Goal: Information Seeking & Learning: Learn about a topic

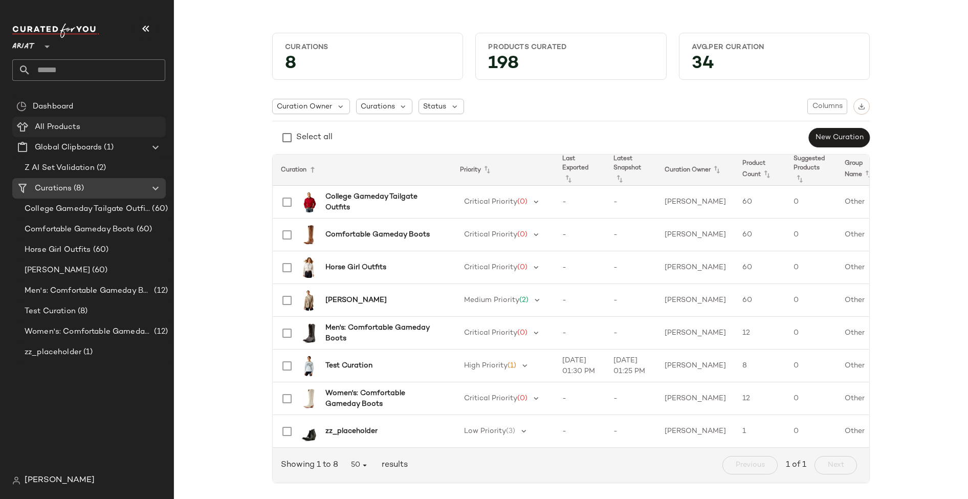
click at [96, 123] on div "All Products" at bounding box center [97, 127] width 130 height 12
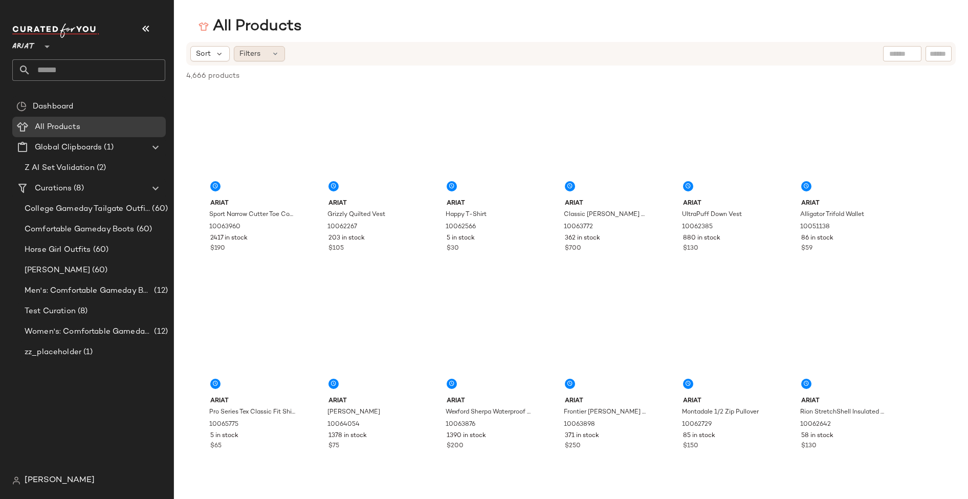
click at [262, 53] on div "Filters" at bounding box center [259, 53] width 51 height 15
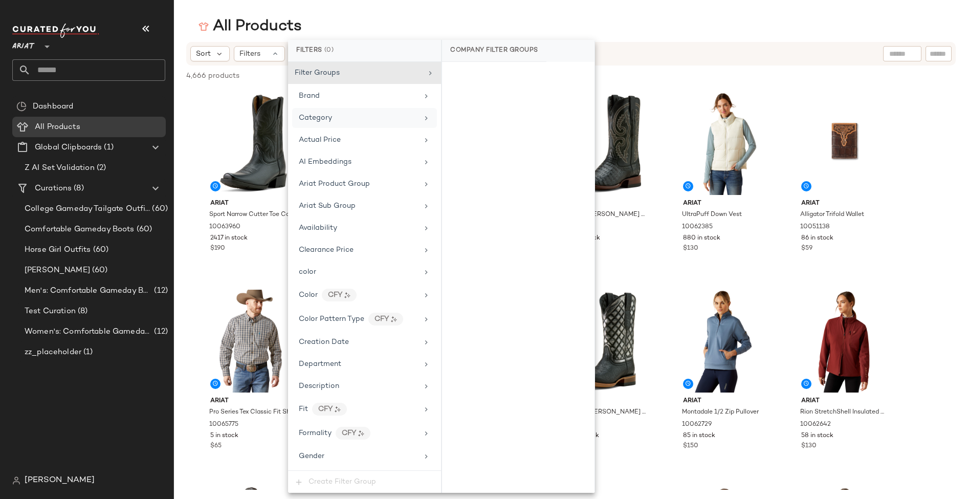
click at [343, 120] on div "Category" at bounding box center [358, 118] width 119 height 11
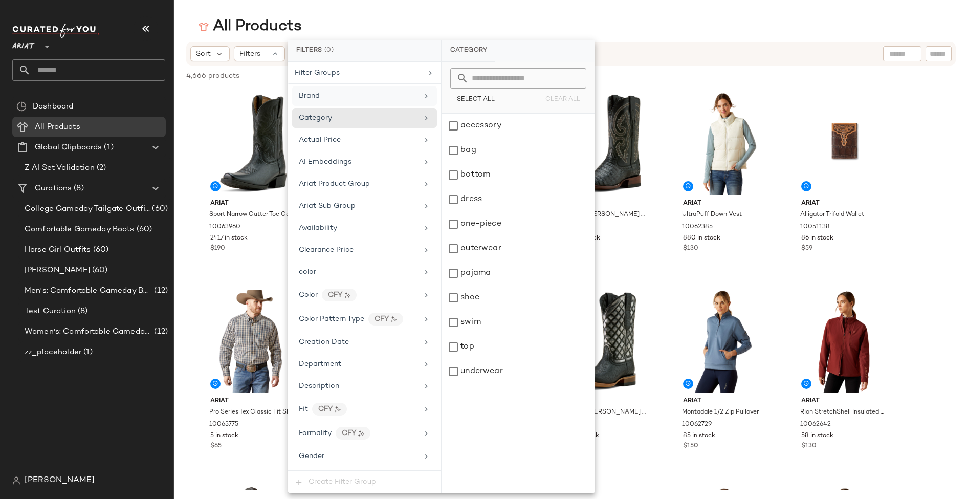
click at [353, 94] on div "Brand" at bounding box center [358, 96] width 119 height 11
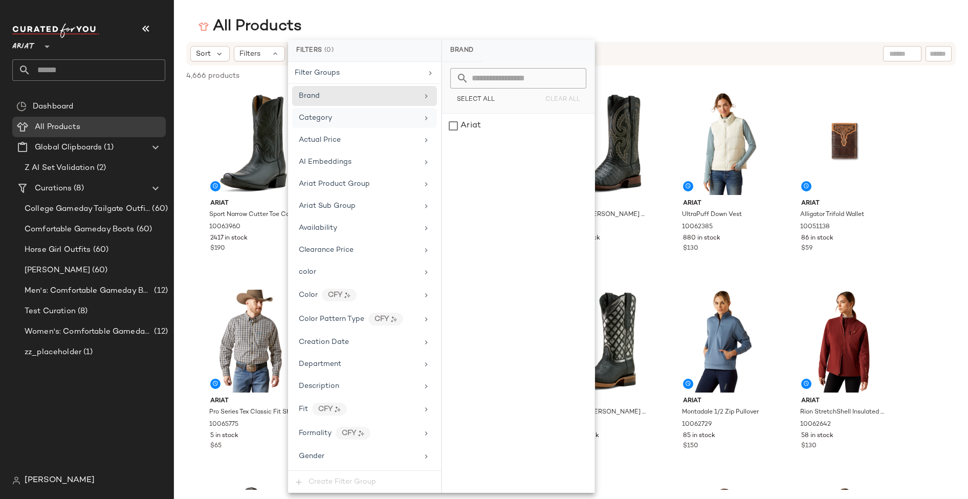
click at [351, 115] on div "Category" at bounding box center [358, 118] width 119 height 11
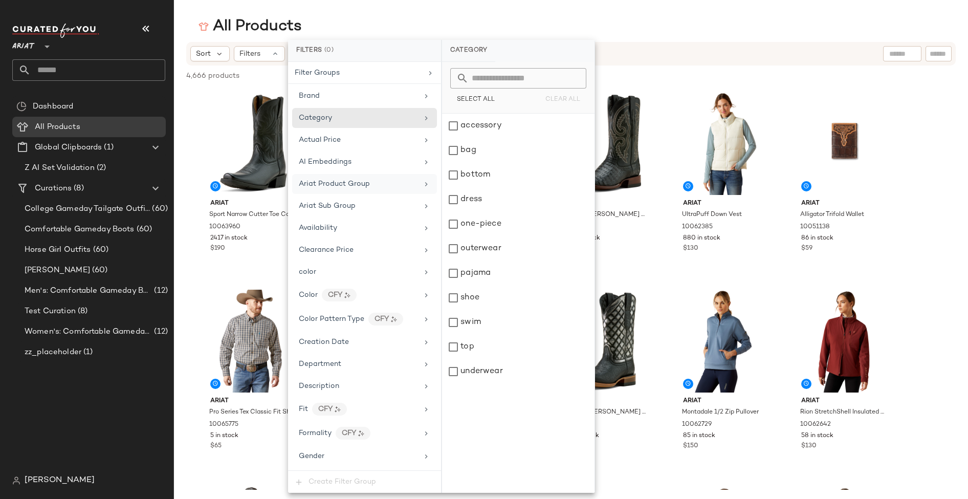
click at [350, 186] on div "Ariat Product Group" at bounding box center [334, 184] width 71 height 11
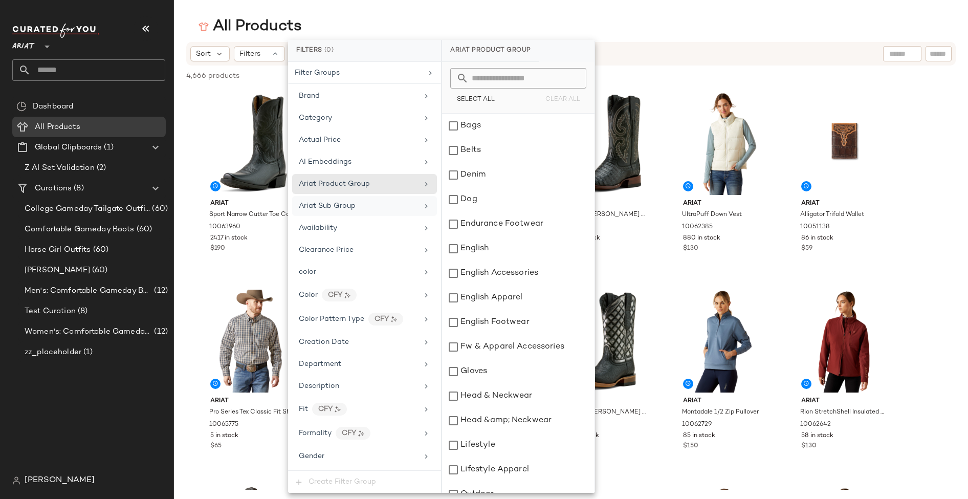
click at [349, 202] on span "Ariat Sub Group" at bounding box center [327, 206] width 57 height 8
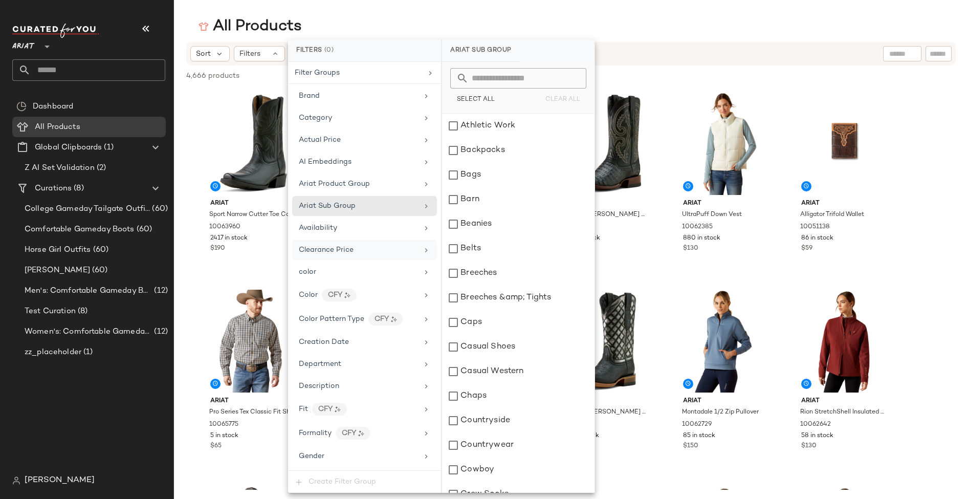
click at [346, 246] on span "Clearance Price" at bounding box center [326, 250] width 55 height 8
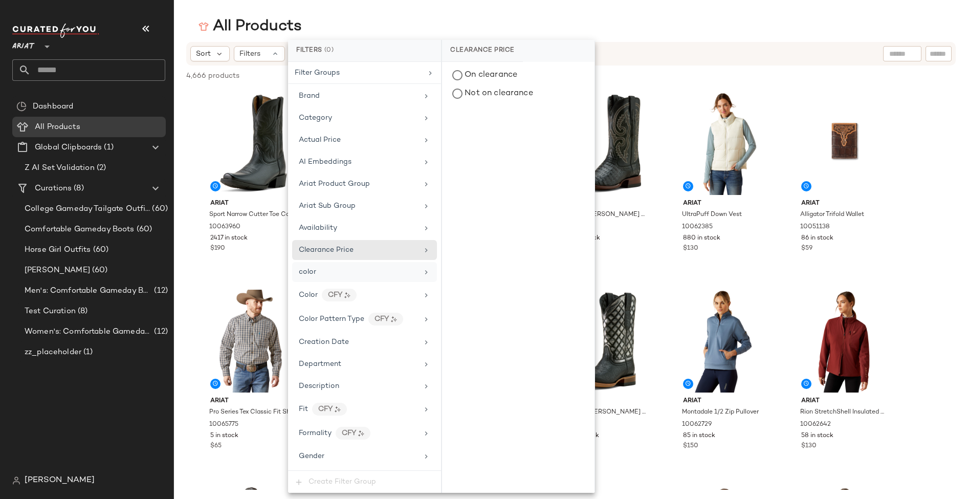
click at [345, 267] on div "color" at bounding box center [358, 272] width 119 height 11
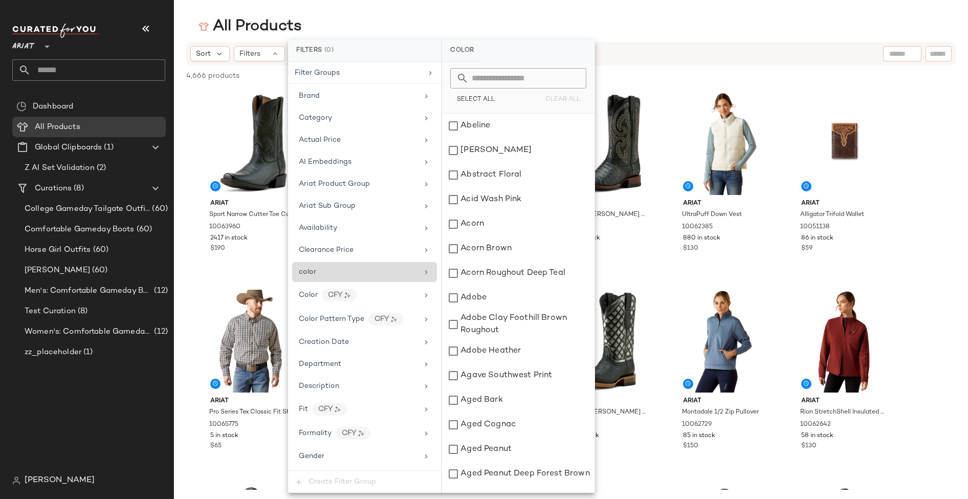
scroll to position [14, 0]
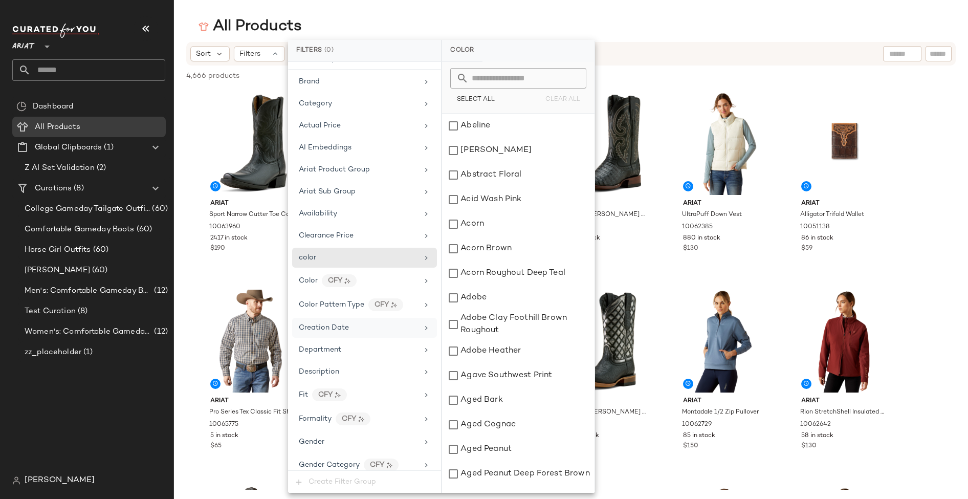
click at [337, 324] on span "Creation Date" at bounding box center [324, 328] width 50 height 8
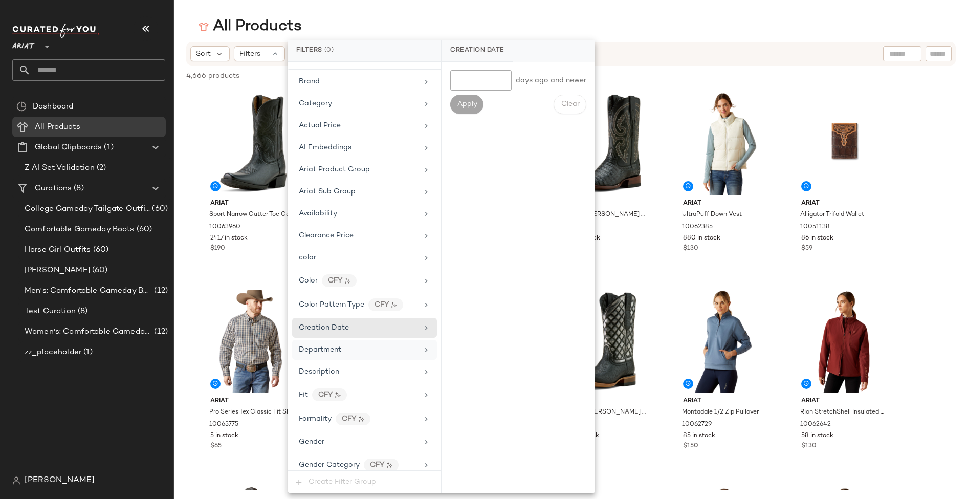
click at [335, 346] on span "Department" at bounding box center [320, 350] width 42 height 8
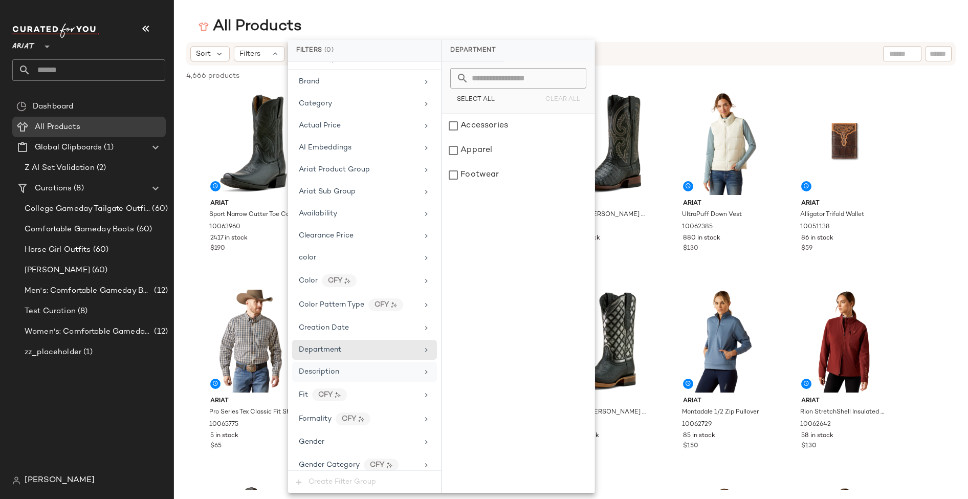
click at [356, 366] on div "Description" at bounding box center [358, 371] width 119 height 11
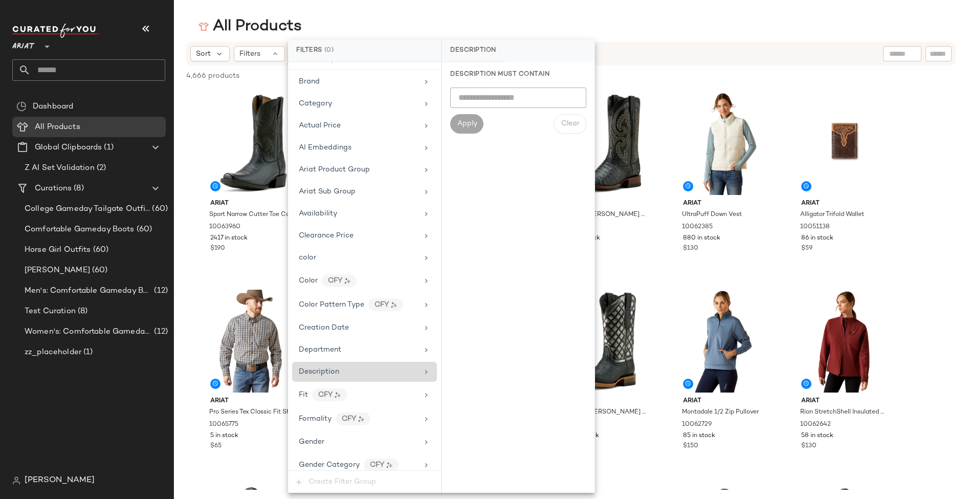
scroll to position [30, 0]
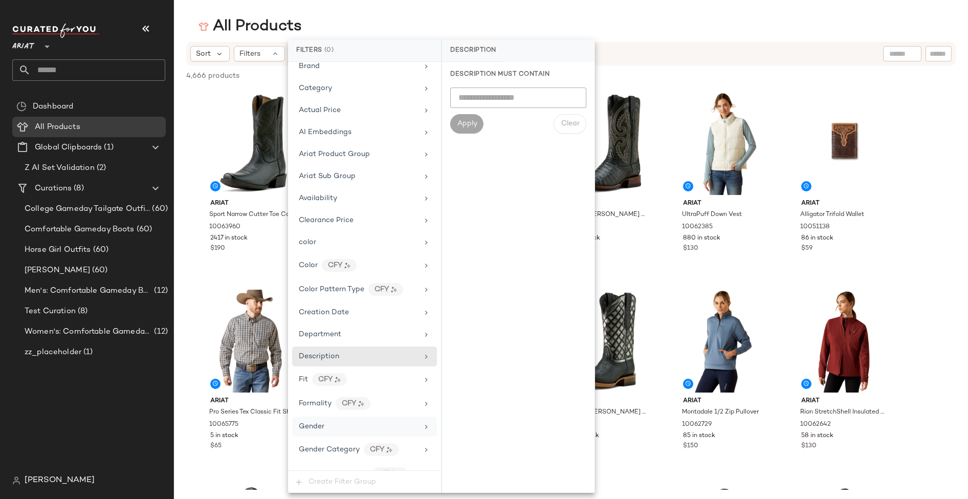
click at [345, 421] on div "Gender" at bounding box center [358, 426] width 119 height 11
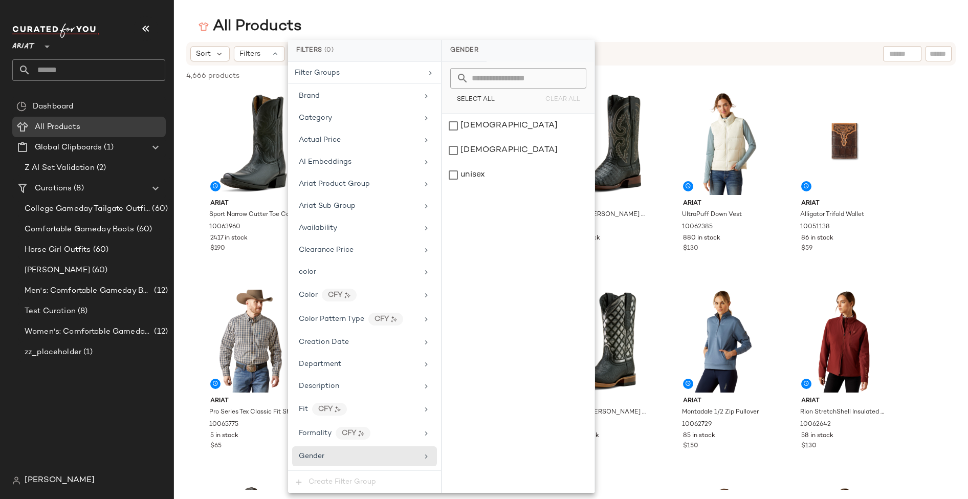
scroll to position [521, 0]
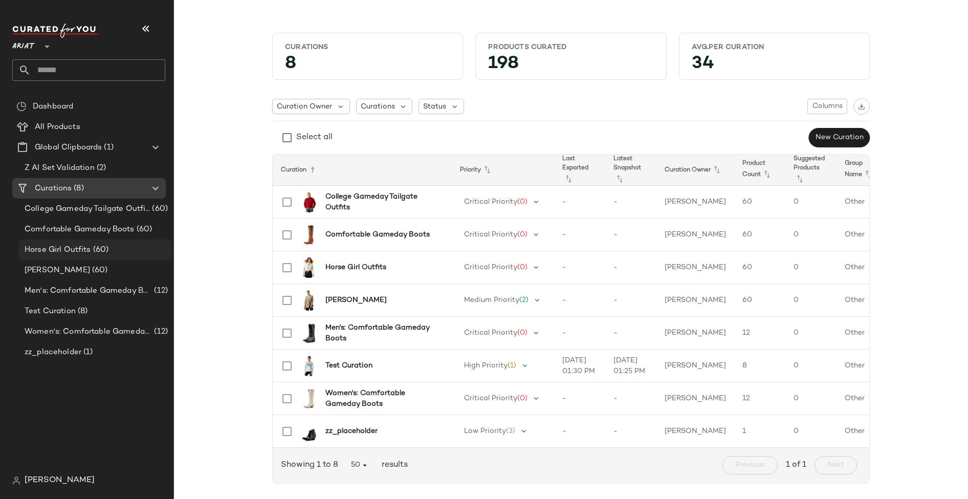
click at [110, 250] on div "Horse Girl Outfits (60)" at bounding box center [94, 250] width 146 height 12
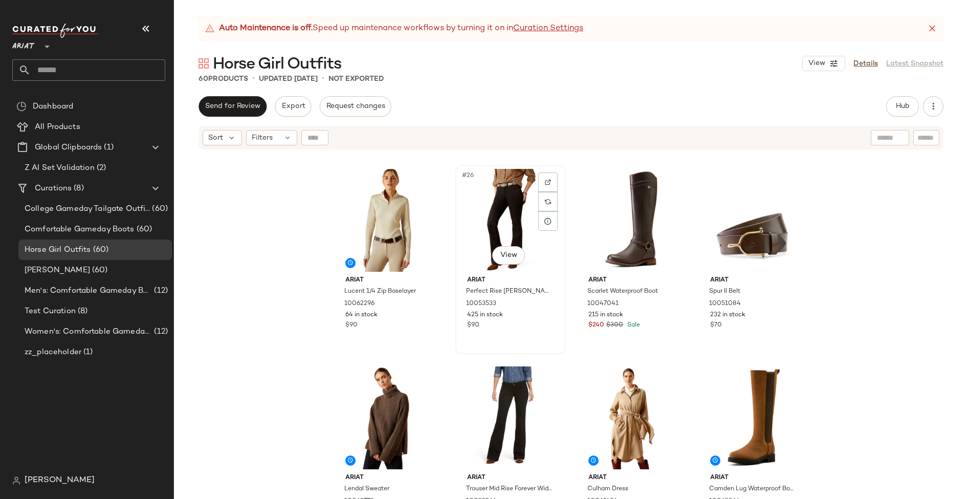
scroll to position [1147, 0]
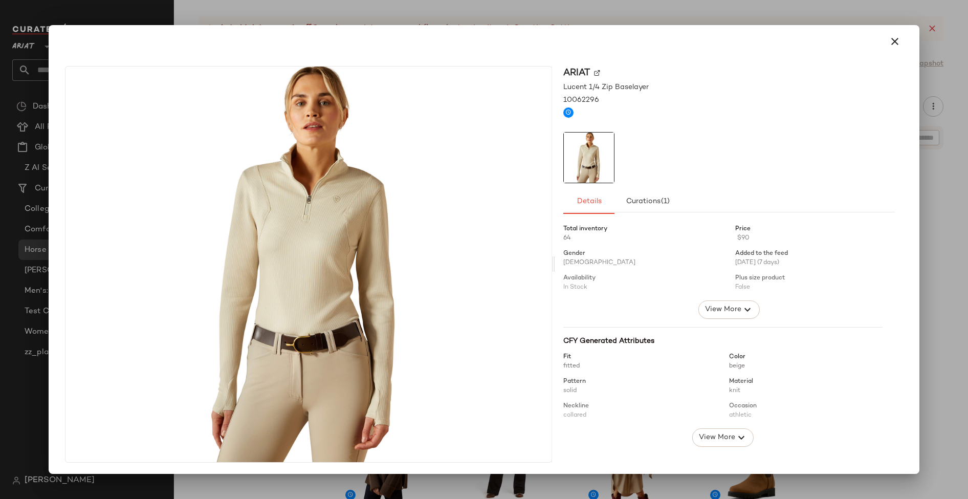
click at [22, 422] on div at bounding box center [484, 249] width 968 height 499
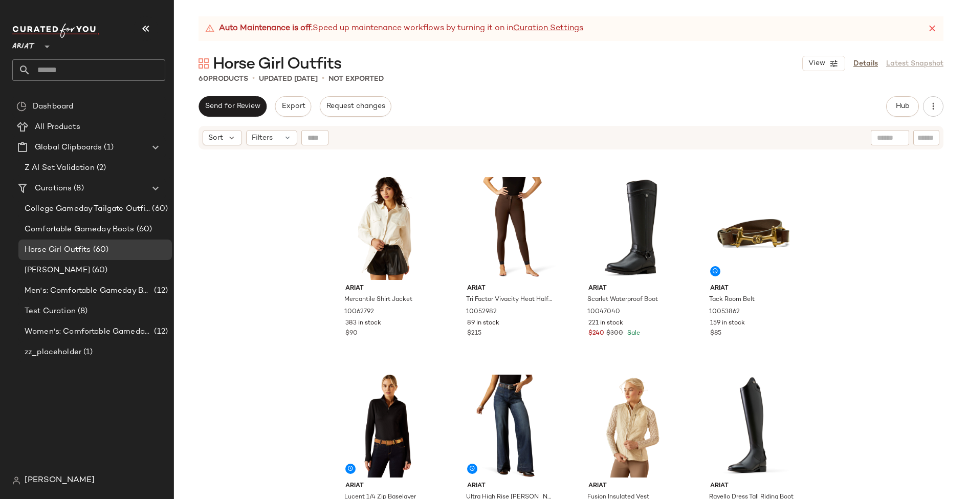
scroll to position [1965, 0]
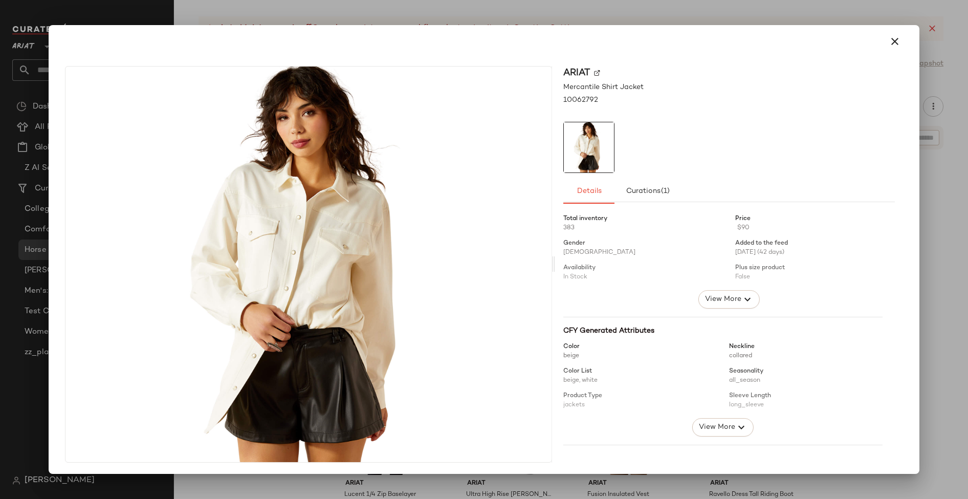
click at [441, 14] on div at bounding box center [484, 249] width 968 height 499
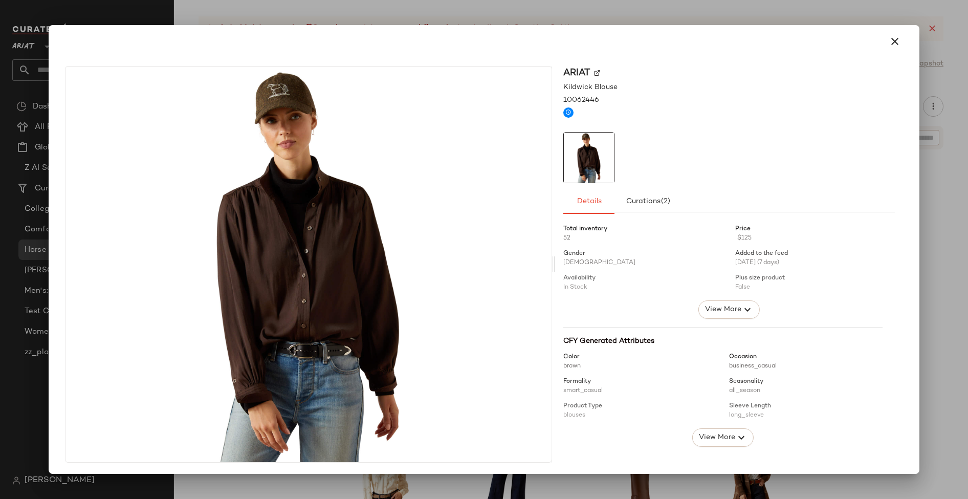
scroll to position [159, 0]
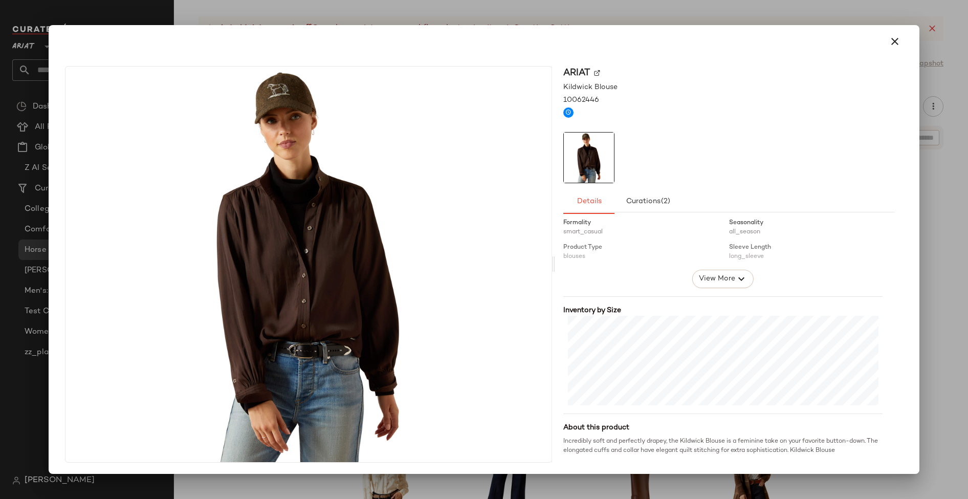
click at [948, 195] on div at bounding box center [484, 249] width 968 height 499
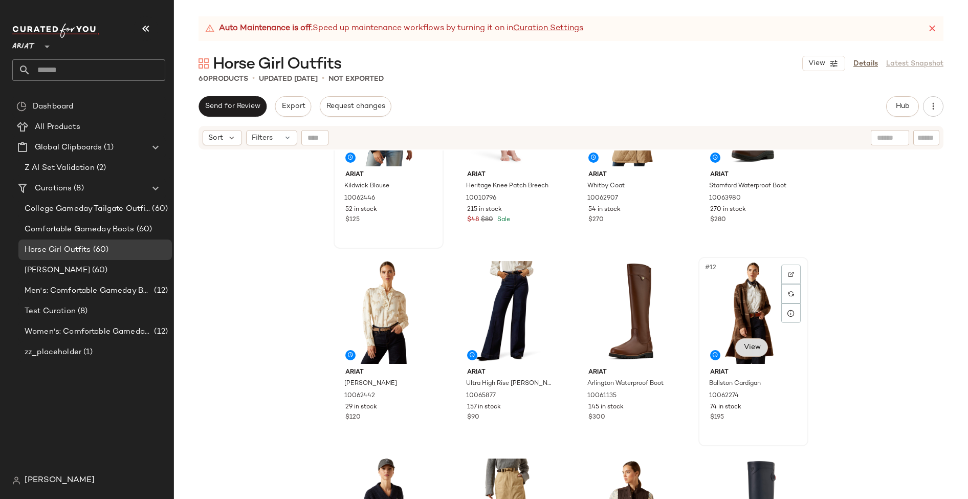
scroll to position [305, 0]
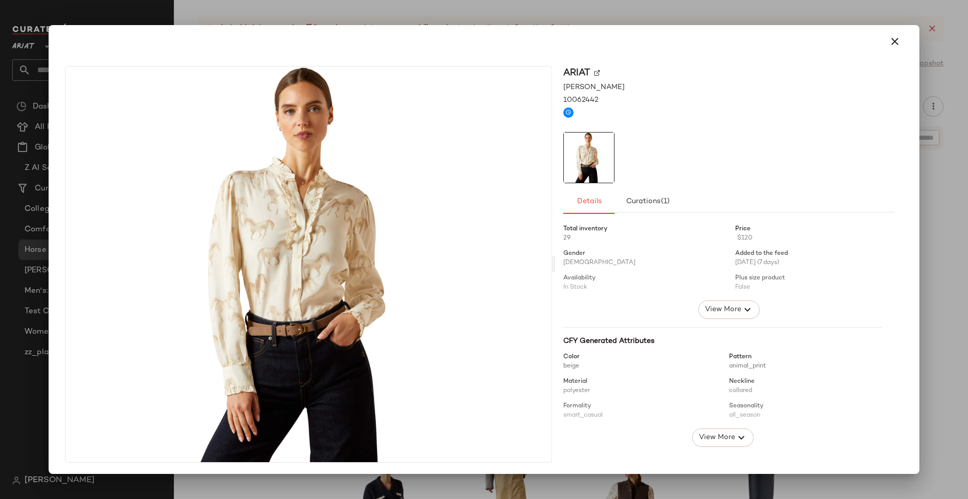
click at [365, 484] on div at bounding box center [484, 249] width 968 height 499
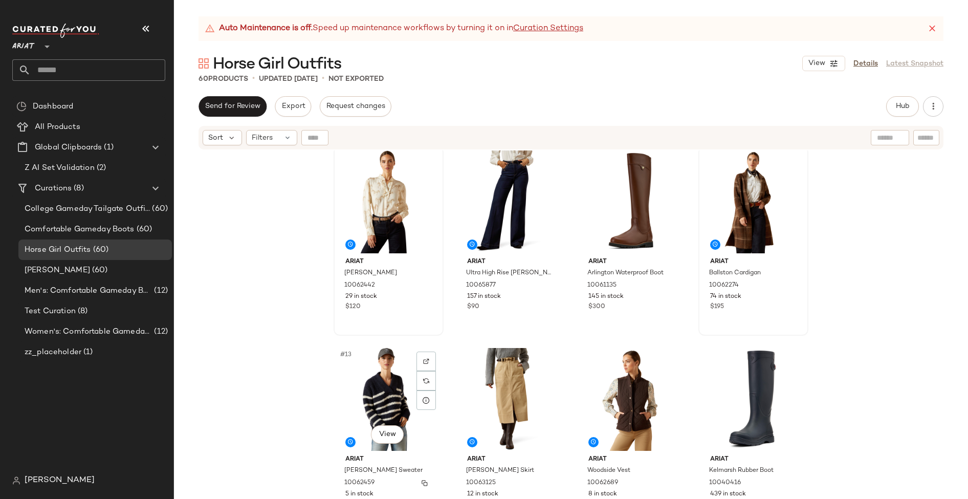
scroll to position [411, 0]
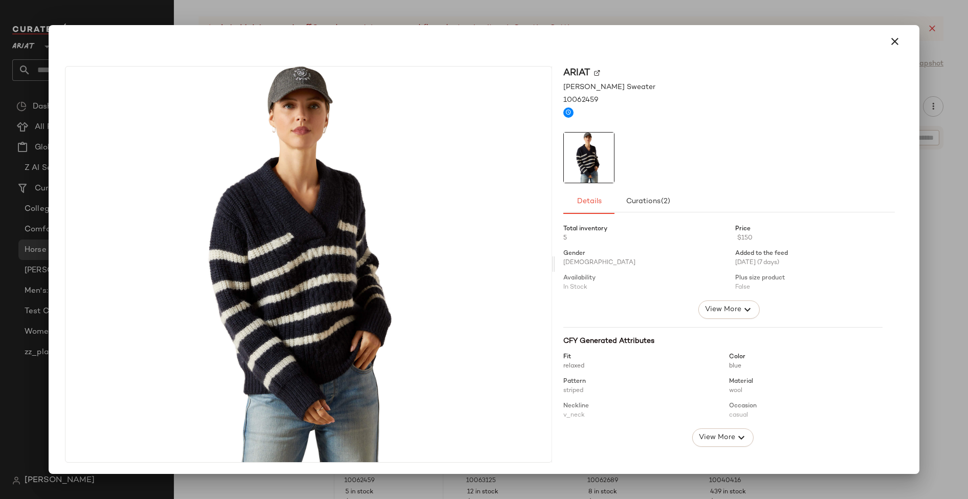
click at [437, 11] on div at bounding box center [484, 249] width 968 height 499
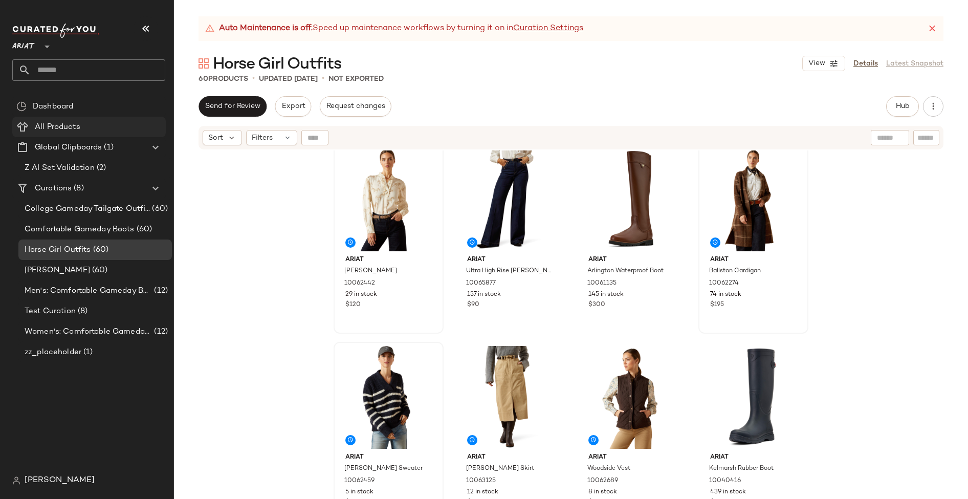
click at [71, 126] on span "All Products" at bounding box center [58, 127] width 46 height 12
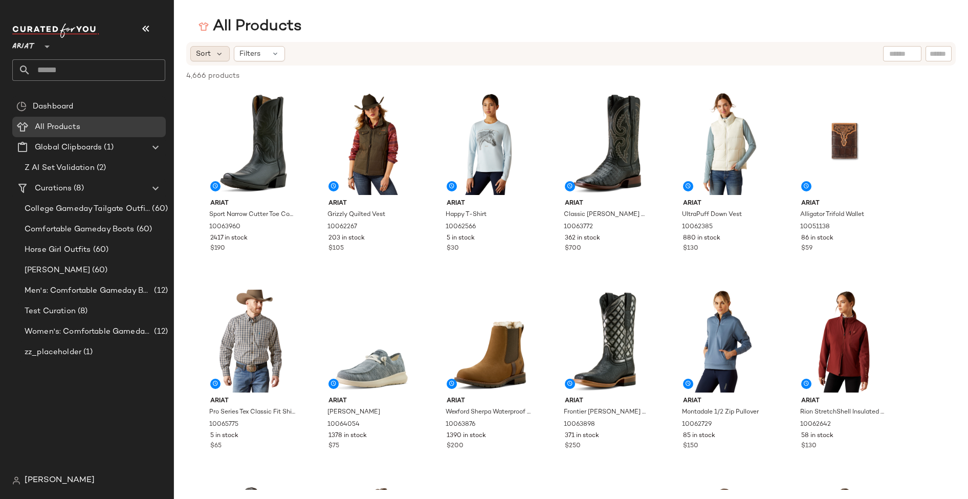
click at [209, 55] on span "Sort" at bounding box center [203, 54] width 15 height 11
click at [244, 65] on div "Newest Highest Inventory Price: High to Low Price: Low to High" at bounding box center [245, 114] width 114 height 98
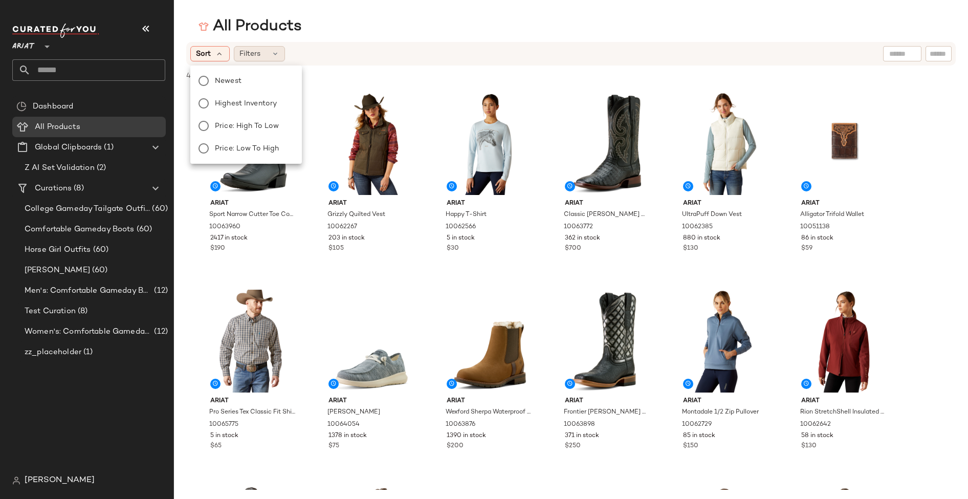
click at [252, 60] on div "Filters" at bounding box center [259, 53] width 51 height 15
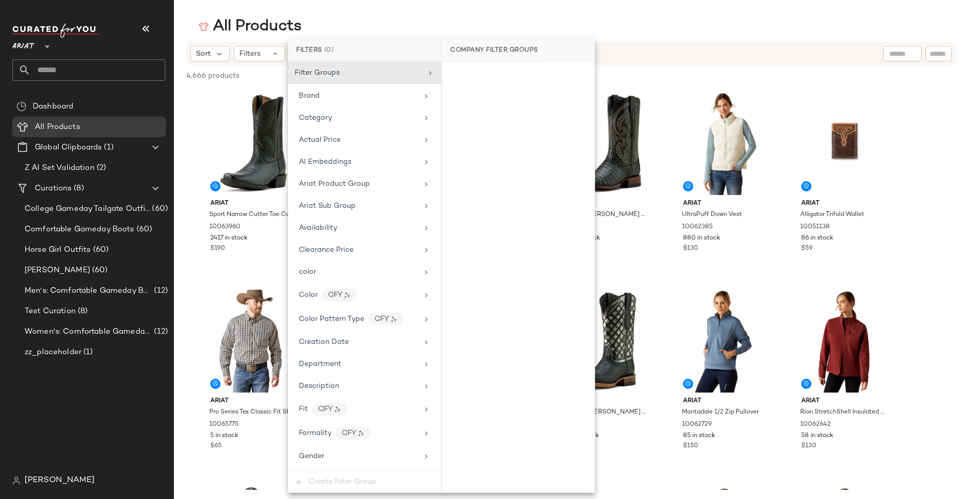
click at [344, 193] on div "Filter Groups Brand Category Actual Price AI Embeddings Ariat Product Group Ari…" at bounding box center [364, 266] width 153 height 408
click at [344, 201] on div "Ariat Sub Group" at bounding box center [327, 206] width 57 height 11
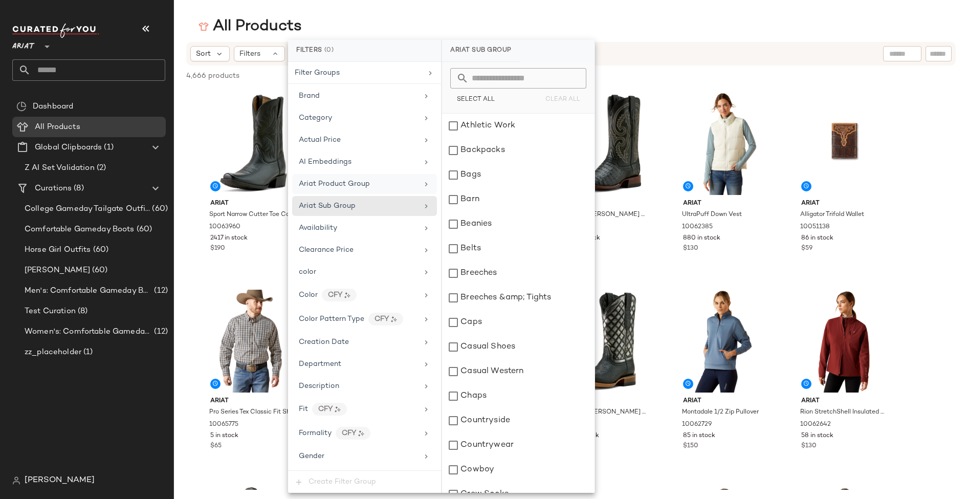
click at [356, 183] on span "Ariat Product Group" at bounding box center [334, 184] width 71 height 8
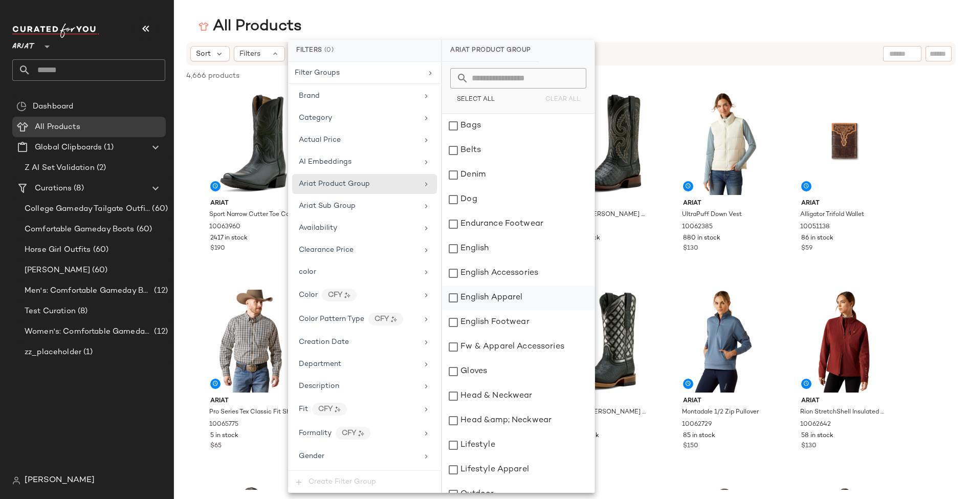
click at [482, 298] on div "English Apparel" at bounding box center [518, 297] width 152 height 25
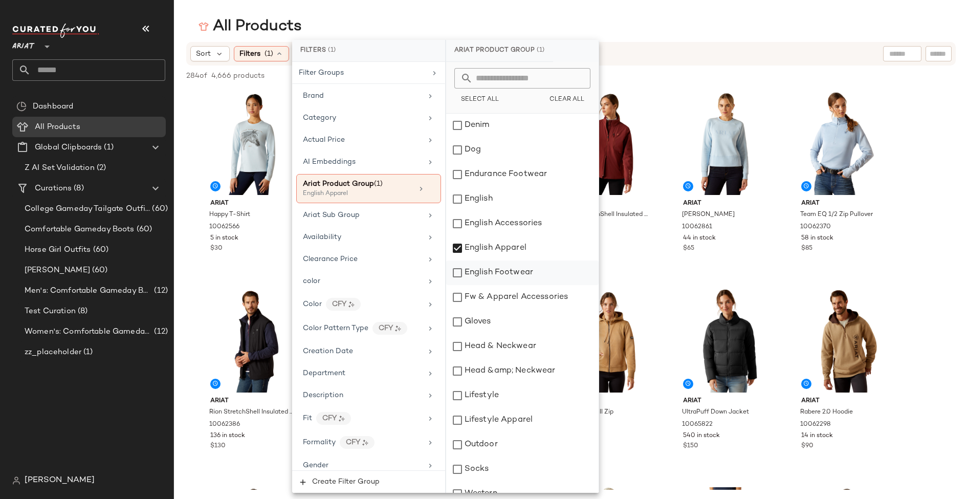
scroll to position [73, 0]
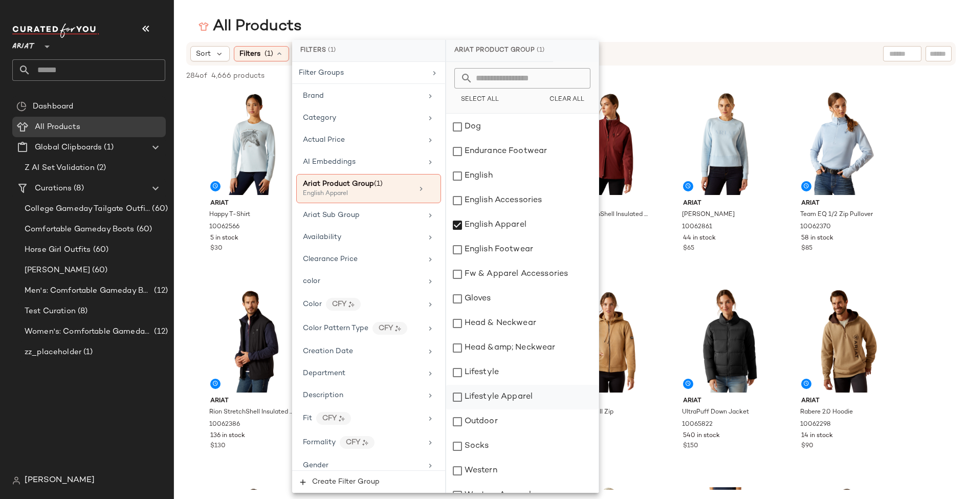
click at [482, 390] on div "Lifestyle Apparel" at bounding box center [522, 397] width 152 height 25
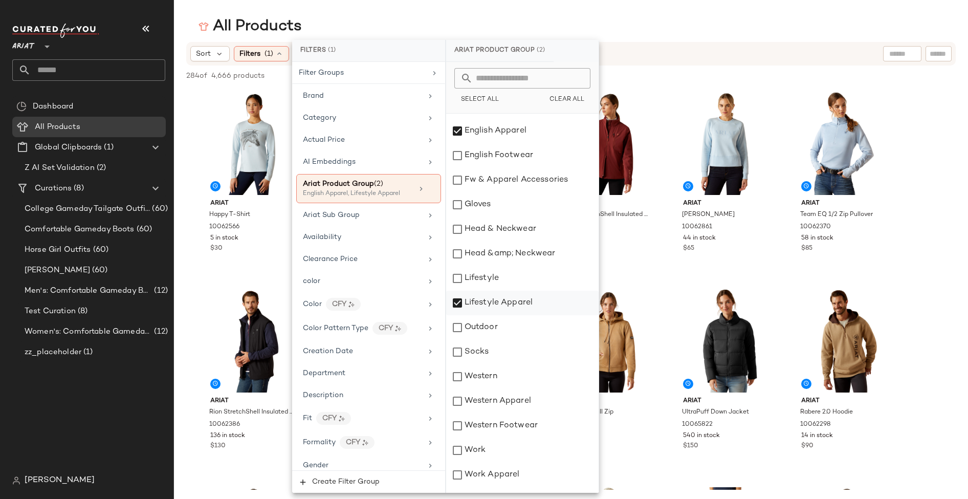
scroll to position [185, 0]
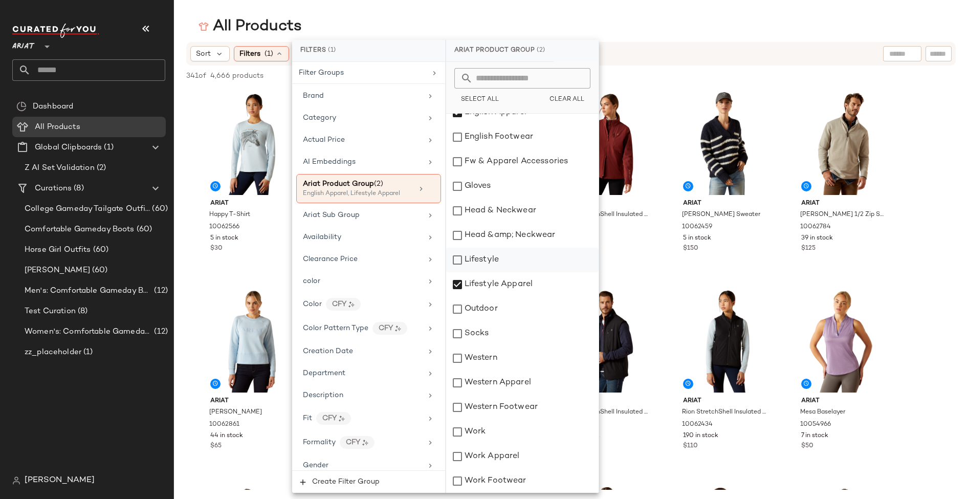
click at [490, 256] on div "Lifestyle" at bounding box center [522, 260] width 152 height 25
click at [483, 358] on div "Western" at bounding box center [522, 358] width 152 height 25
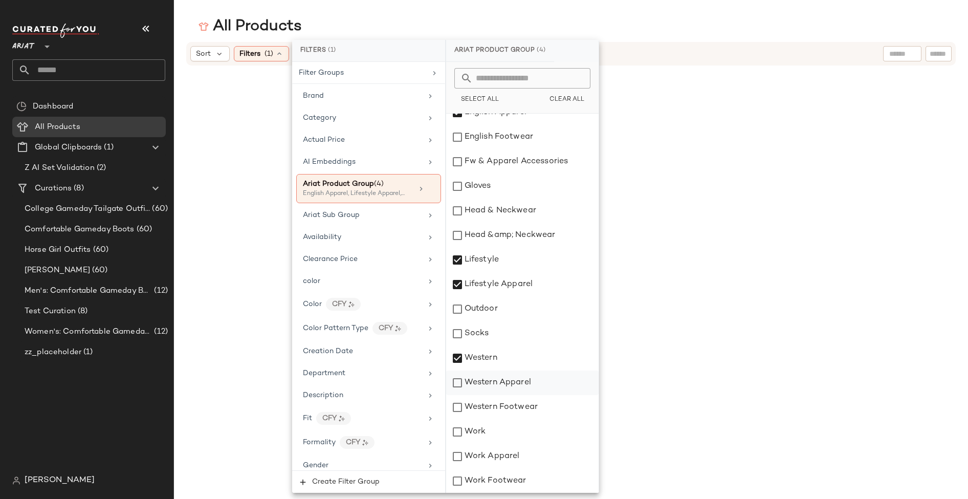
click at [485, 382] on div "Western Apparel" at bounding box center [522, 382] width 152 height 25
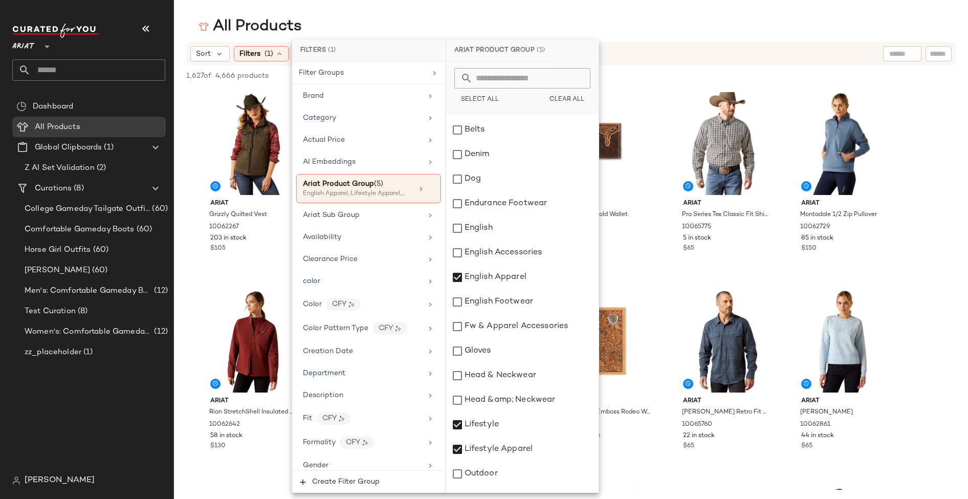
scroll to position [0, 0]
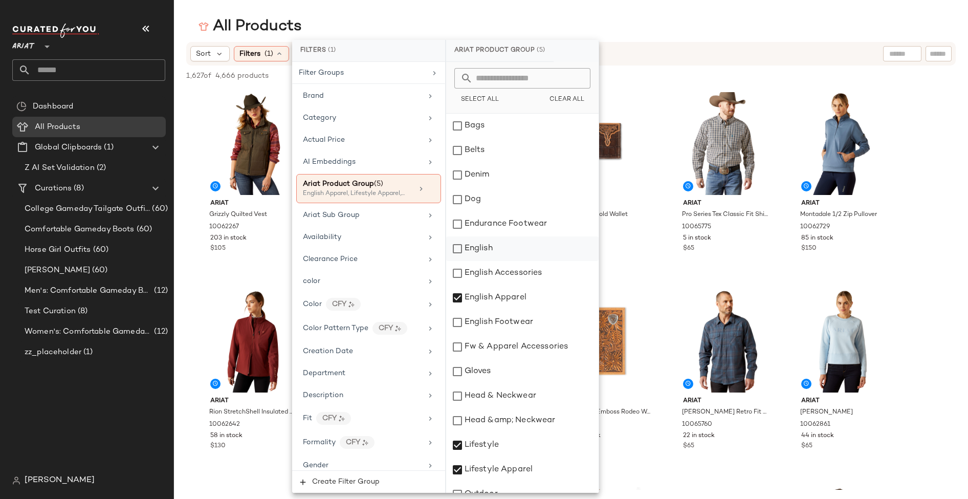
click at [482, 252] on div "English" at bounding box center [522, 248] width 152 height 25
click at [643, 64] on div "Sort Filters (1) Reset" at bounding box center [571, 54] width 770 height 24
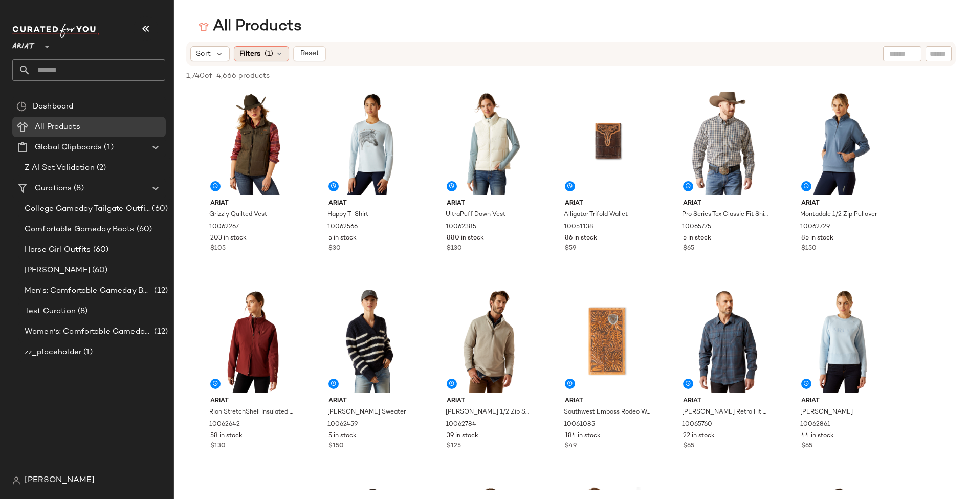
click at [273, 50] on div "Filters (1)" at bounding box center [261, 53] width 55 height 15
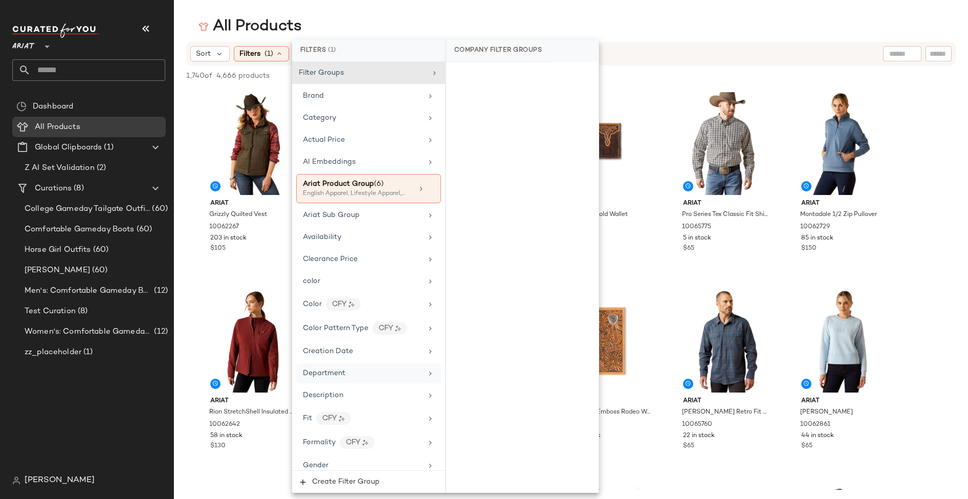
click at [331, 369] on span "Department" at bounding box center [324, 373] width 42 height 8
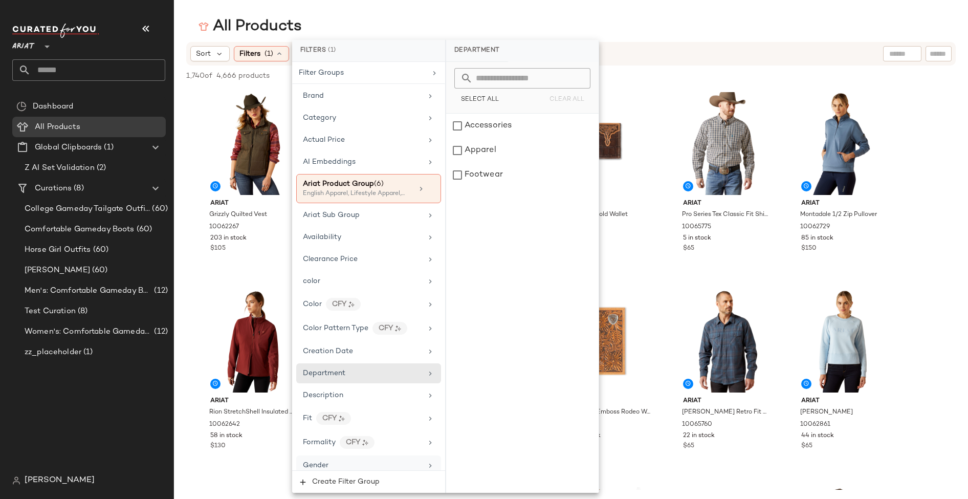
click at [376, 455] on div "Gender" at bounding box center [368, 465] width 145 height 20
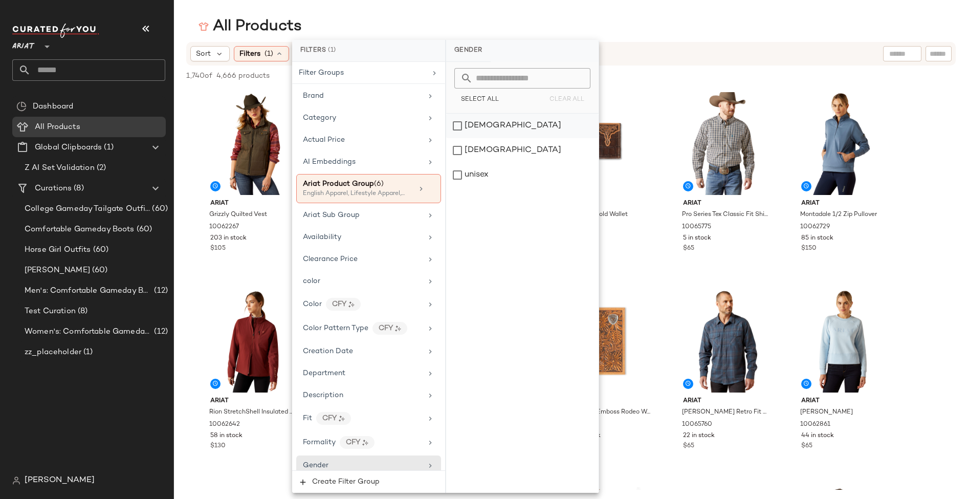
click at [539, 125] on div "female" at bounding box center [522, 126] width 152 height 25
click at [689, 20] on div "All Products" at bounding box center [571, 26] width 794 height 20
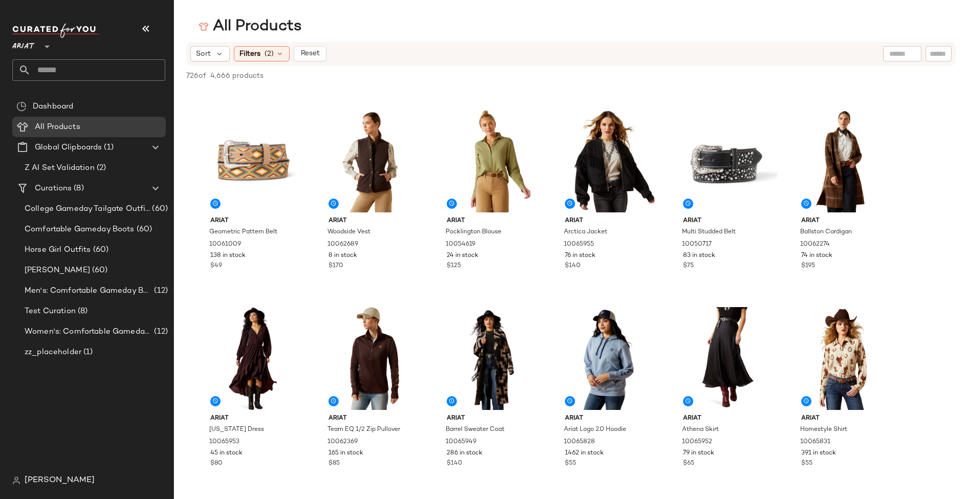
scroll to position [2165, 0]
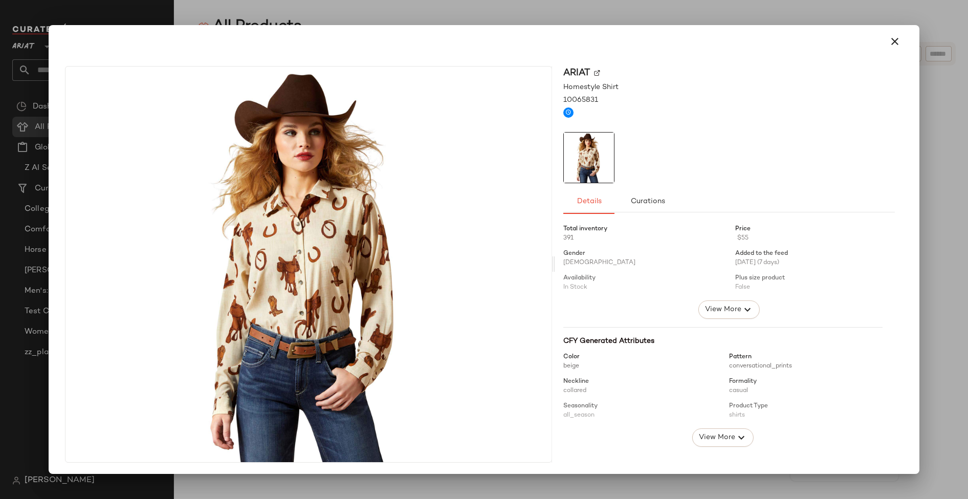
click at [920, 345] on div at bounding box center [484, 249] width 968 height 499
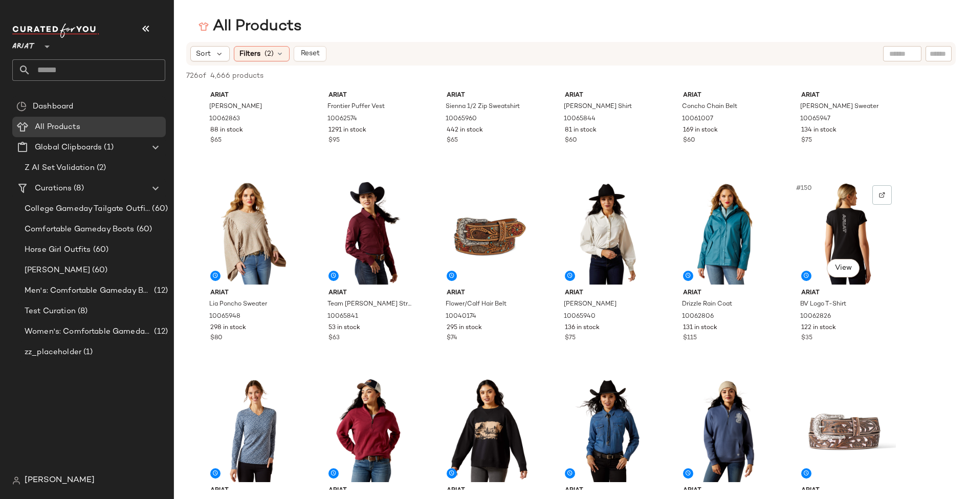
scroll to position [4658, 0]
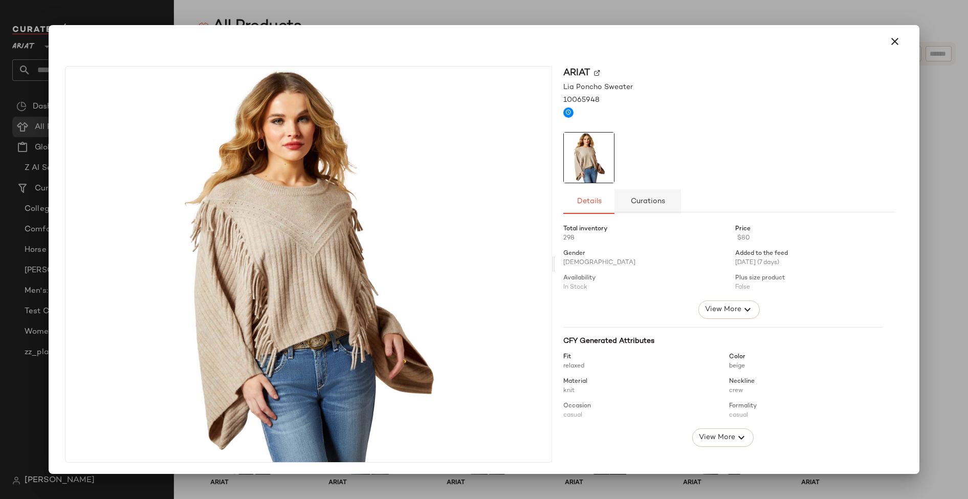
click at [642, 202] on span "Curations" at bounding box center [647, 201] width 35 height 8
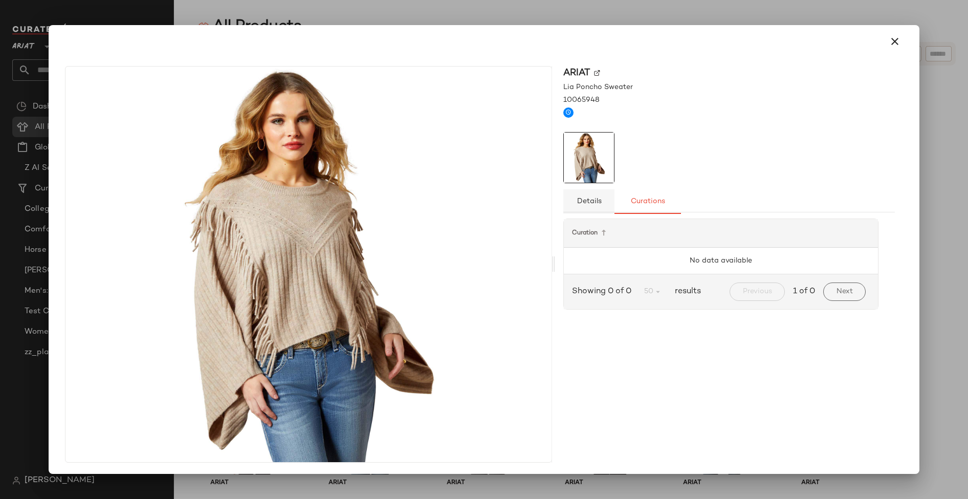
click at [591, 201] on span "Details" at bounding box center [588, 201] width 25 height 8
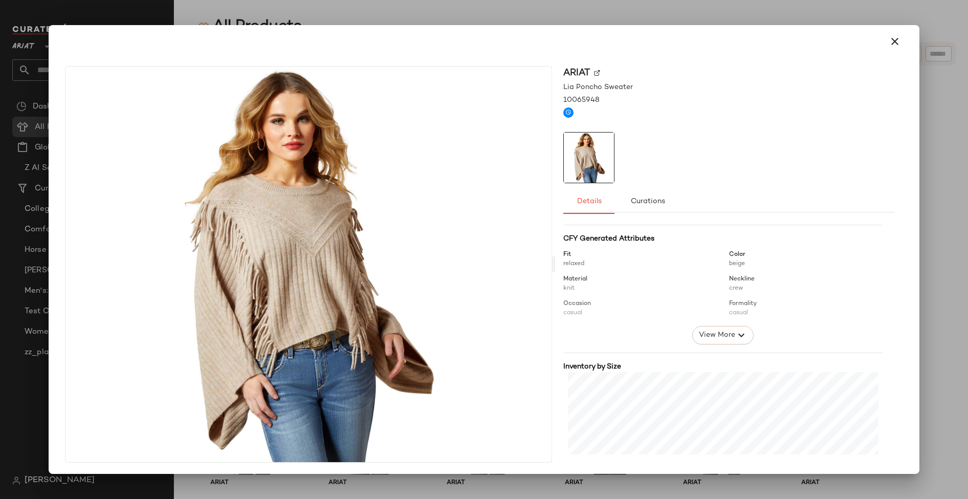
scroll to position [168, 0]
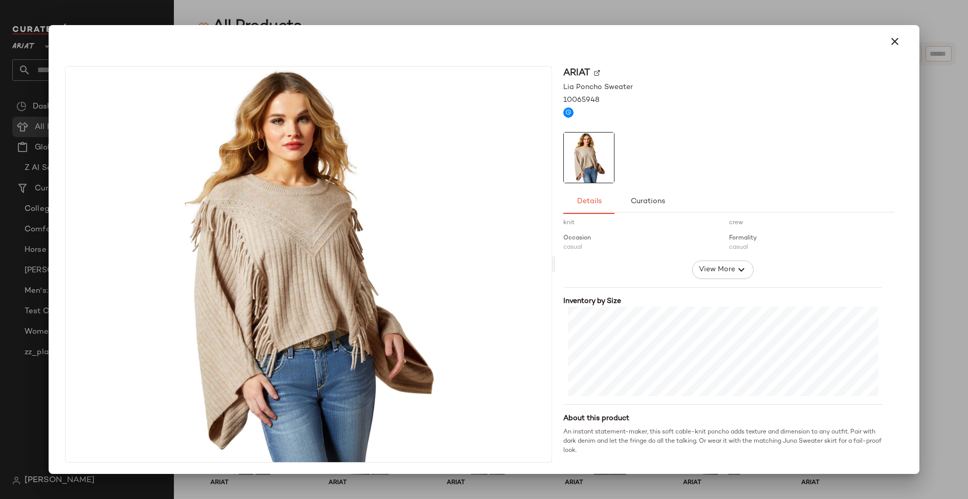
click at [626, 7] on div at bounding box center [484, 249] width 968 height 499
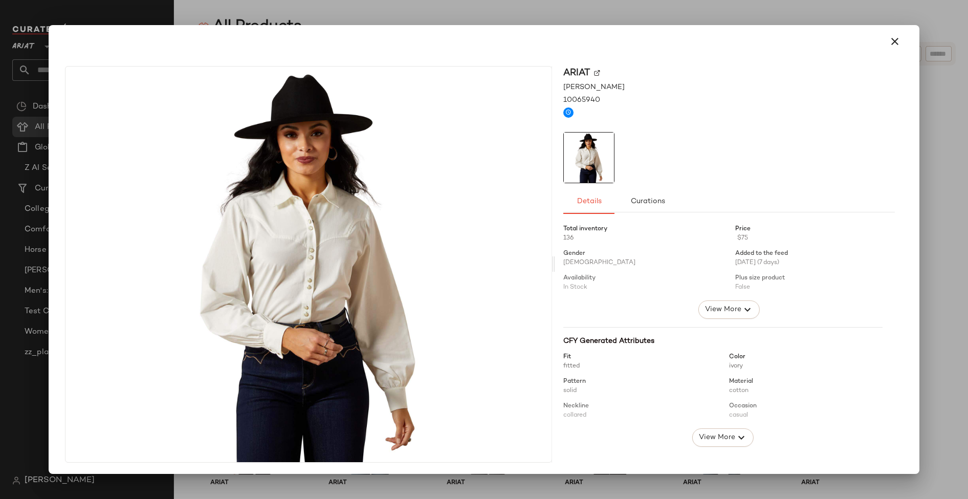
click at [588, 22] on div at bounding box center [484, 249] width 968 height 499
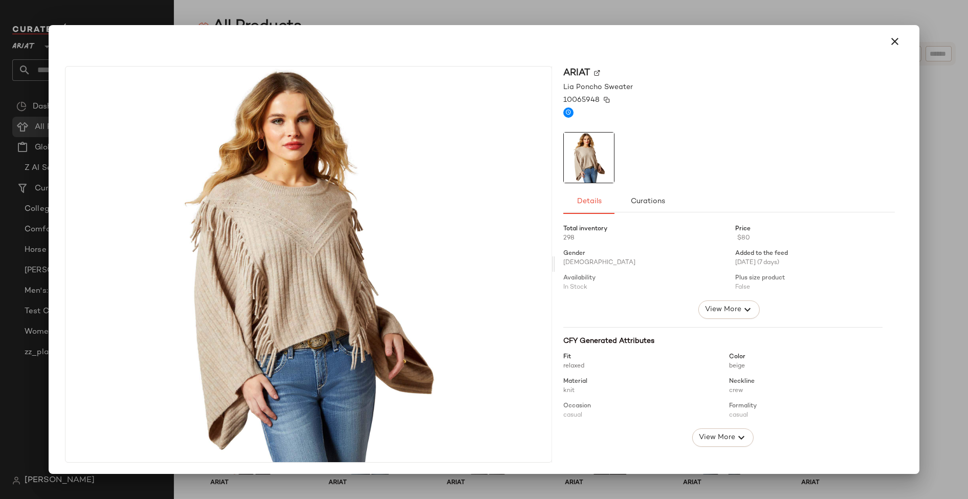
click at [588, 98] on span "10065948" at bounding box center [581, 100] width 36 height 11
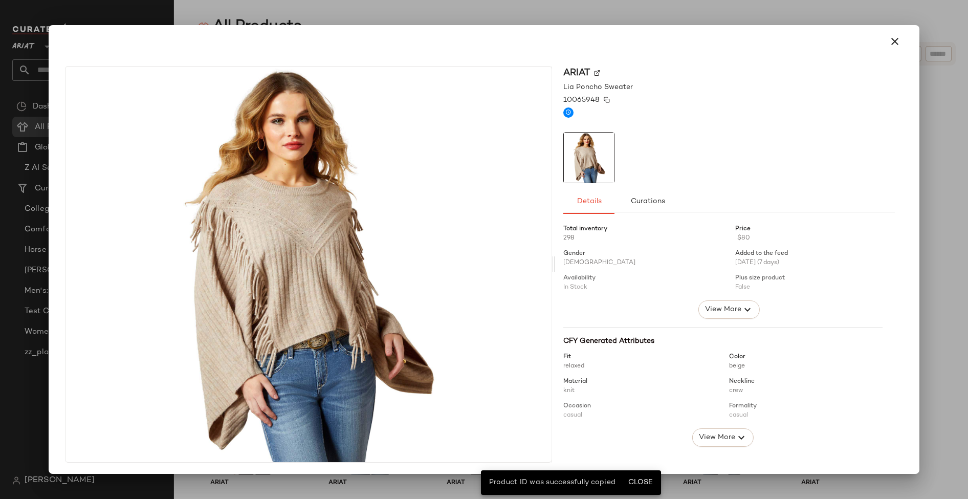
click at [588, 98] on span "10065948" at bounding box center [581, 100] width 36 height 11
click at [715, 6] on div at bounding box center [484, 249] width 968 height 499
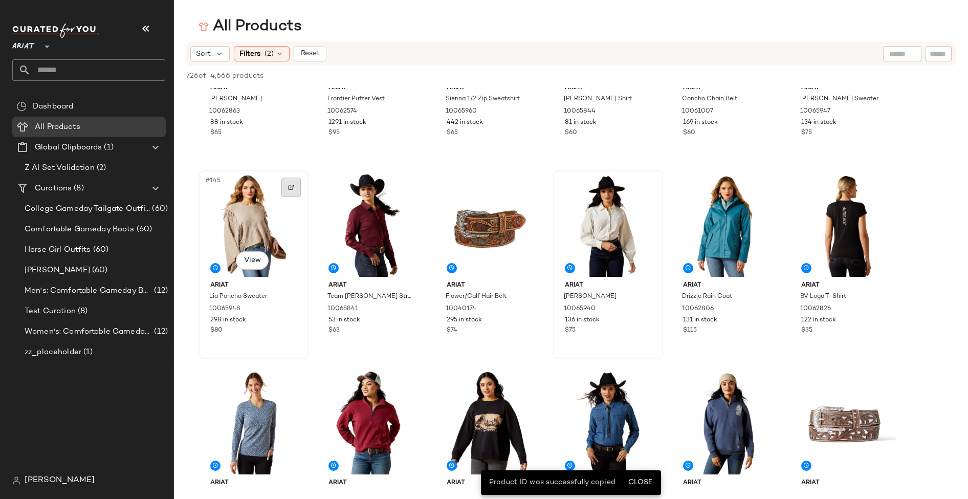
click at [287, 186] on div at bounding box center [290, 187] width 19 height 19
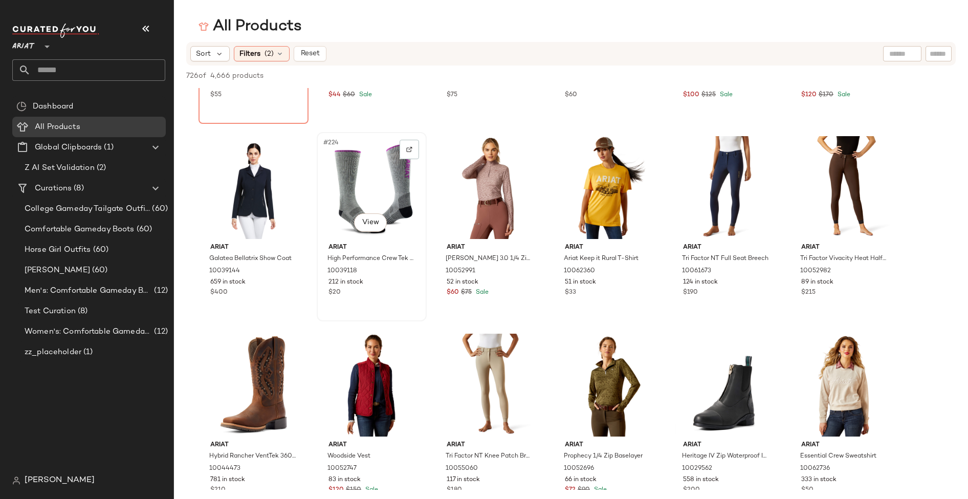
scroll to position [7070, 0]
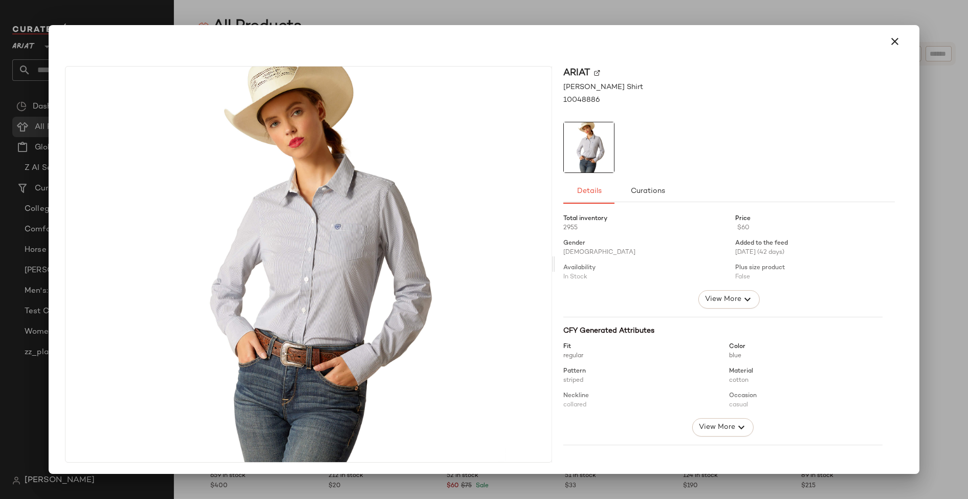
click at [579, 34] on div at bounding box center [484, 41] width 847 height 25
click at [577, 18] on div at bounding box center [484, 249] width 968 height 499
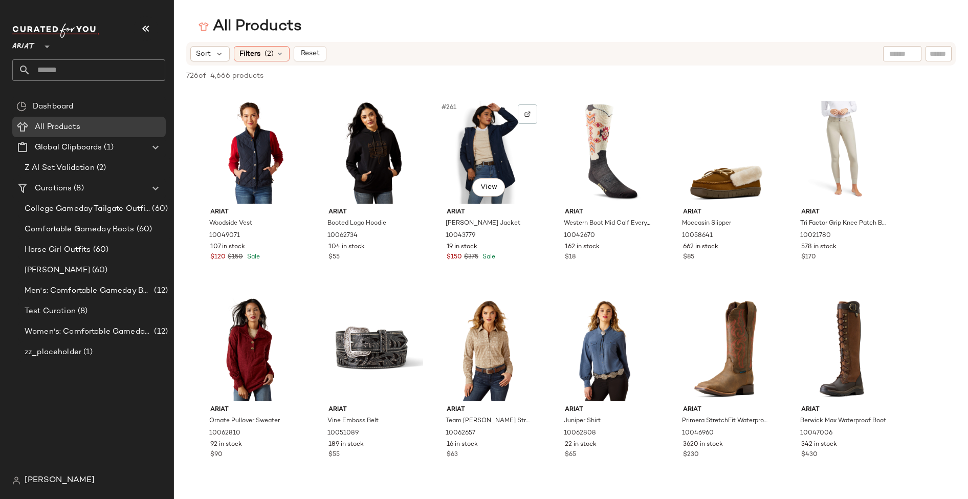
scroll to position [8749, 0]
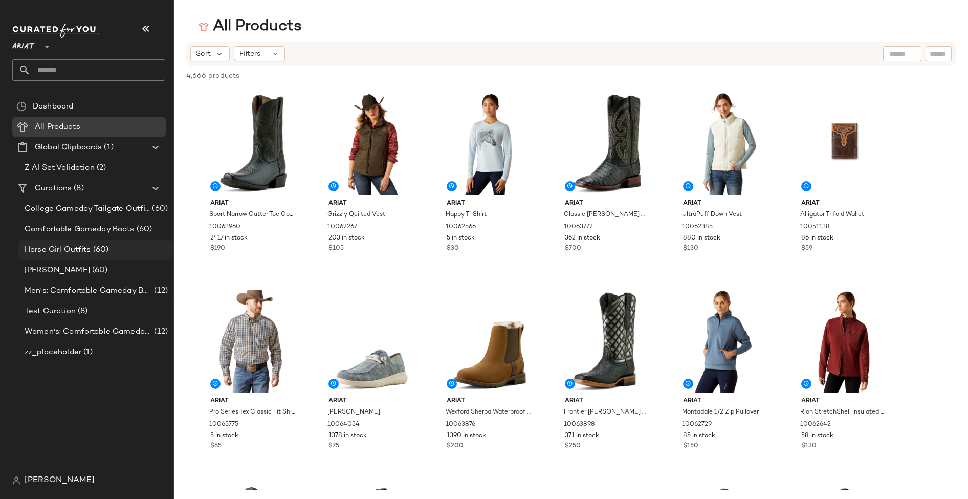
click at [76, 247] on span "Horse Girl Outfits" at bounding box center [58, 250] width 67 height 12
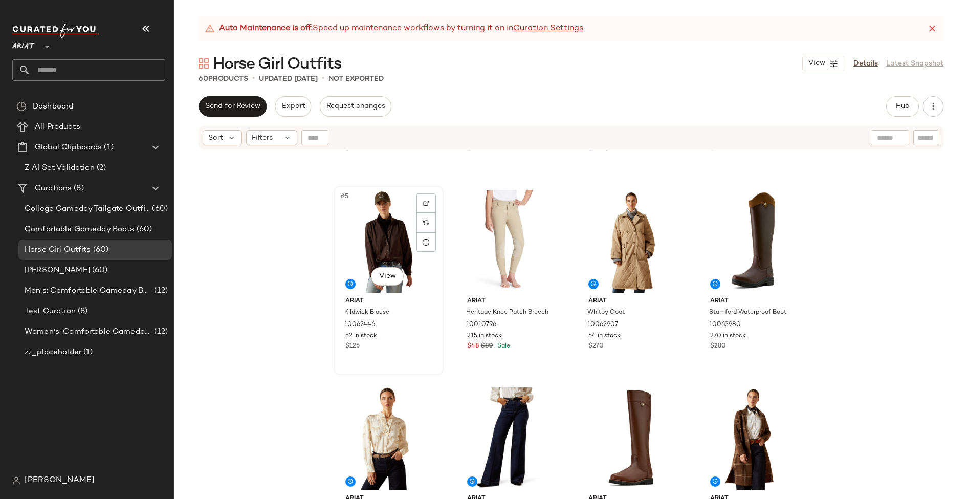
scroll to position [226, 0]
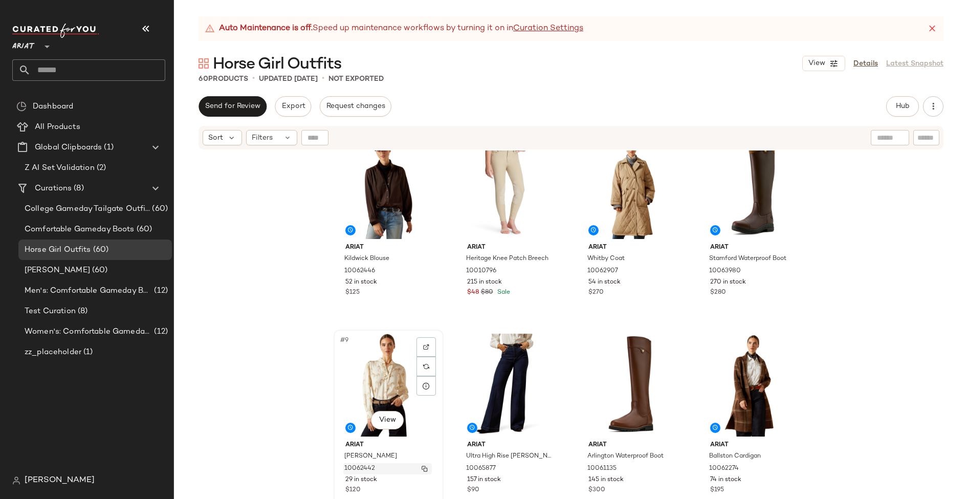
click at [423, 467] on img "button" at bounding box center [425, 469] width 6 height 6
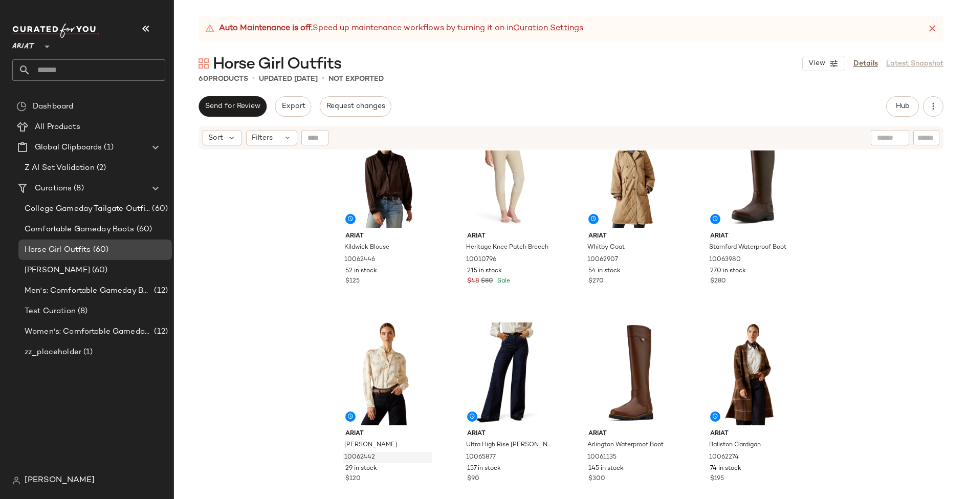
click at [105, 252] on span "(60)" at bounding box center [100, 250] width 18 height 12
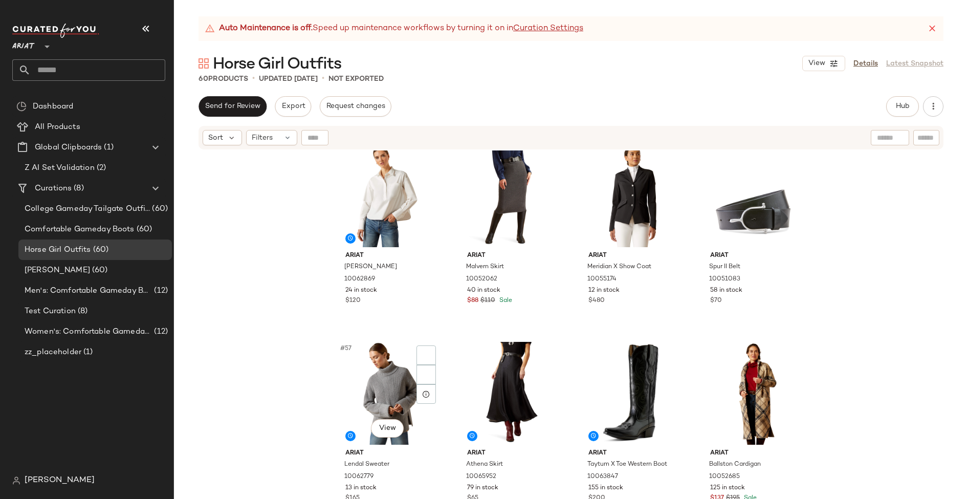
scroll to position [2590, 0]
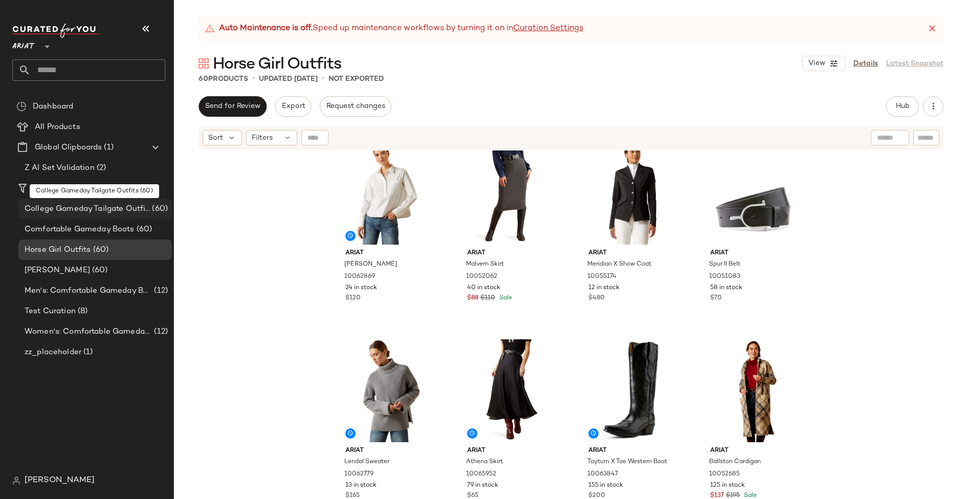
click at [91, 212] on span "College Gameday Tailgate Outfits" at bounding box center [87, 209] width 125 height 12
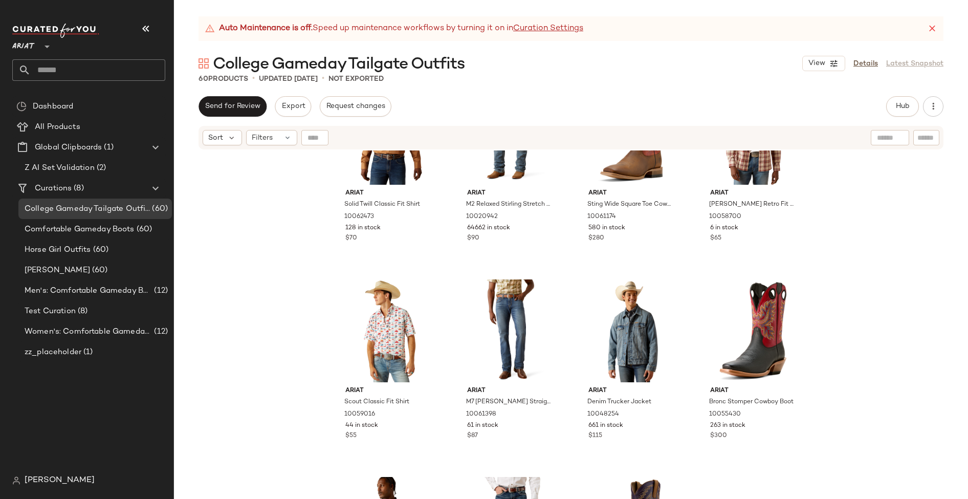
scroll to position [289, 0]
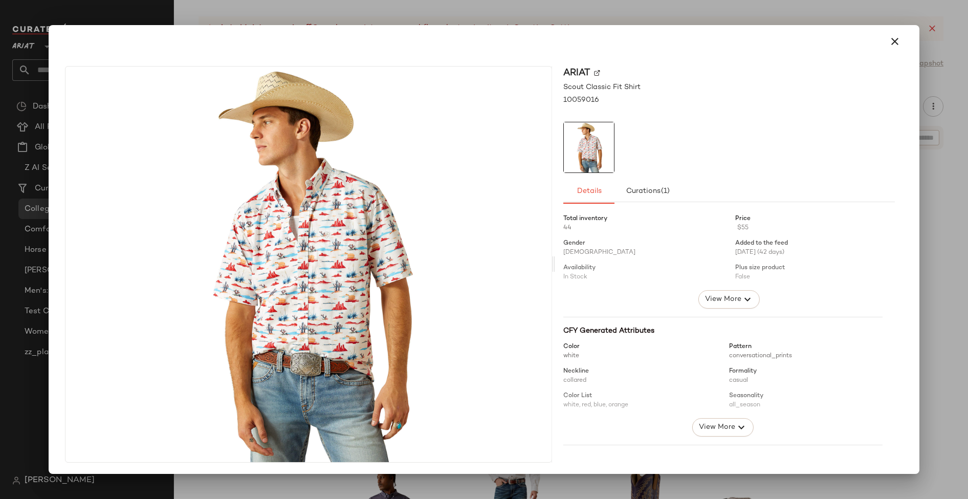
click at [30, 226] on div at bounding box center [484, 249] width 968 height 499
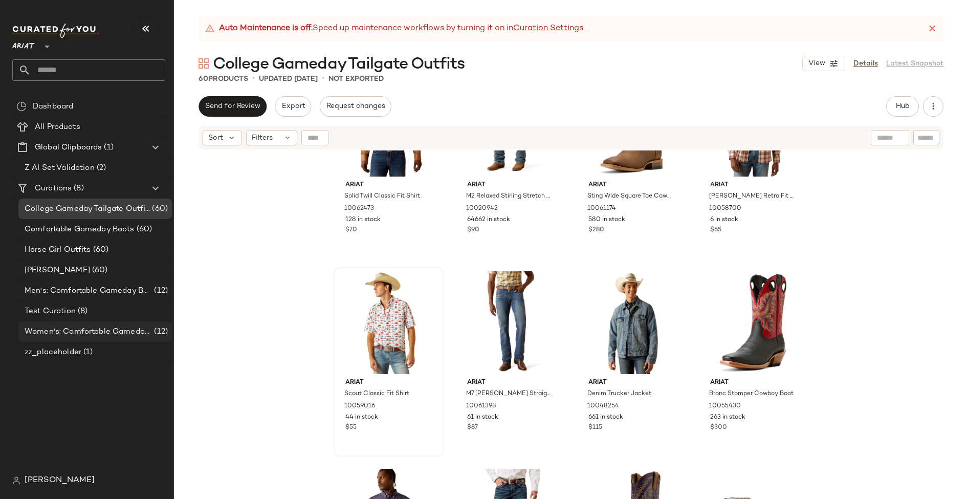
click at [71, 331] on span "Women's: Comfortable Gameday Boots" at bounding box center [88, 332] width 127 height 12
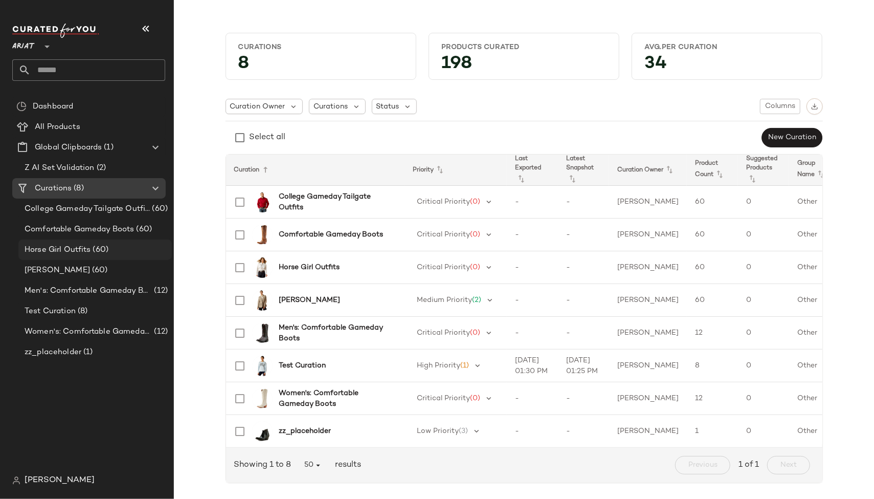
click at [61, 248] on span "Horse Girl Outfits" at bounding box center [58, 250] width 67 height 12
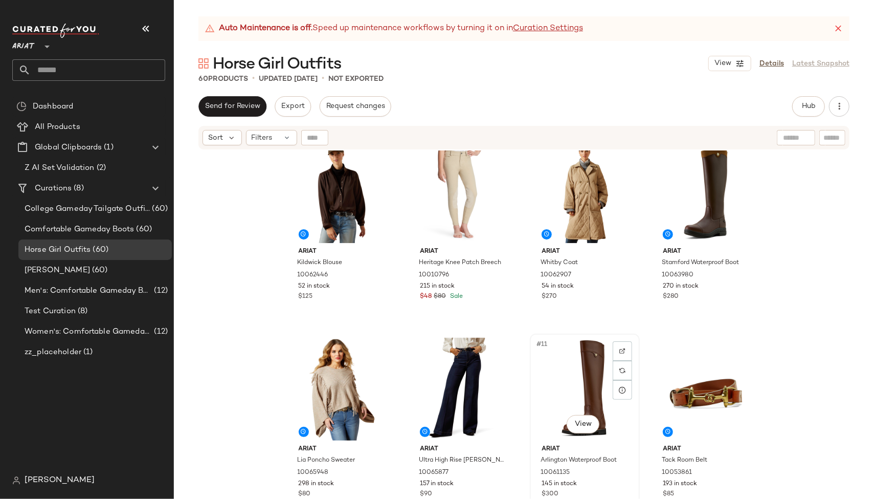
scroll to position [218, 0]
